Goal: Transaction & Acquisition: Purchase product/service

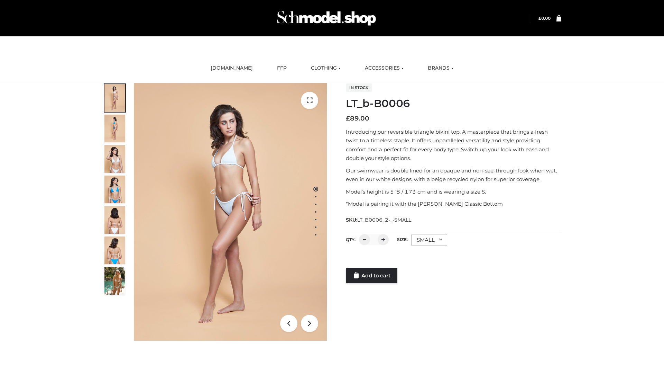
click at [372, 275] on link "Add to cart" at bounding box center [372, 275] width 52 height 15
